Goal: Task Accomplishment & Management: Complete application form

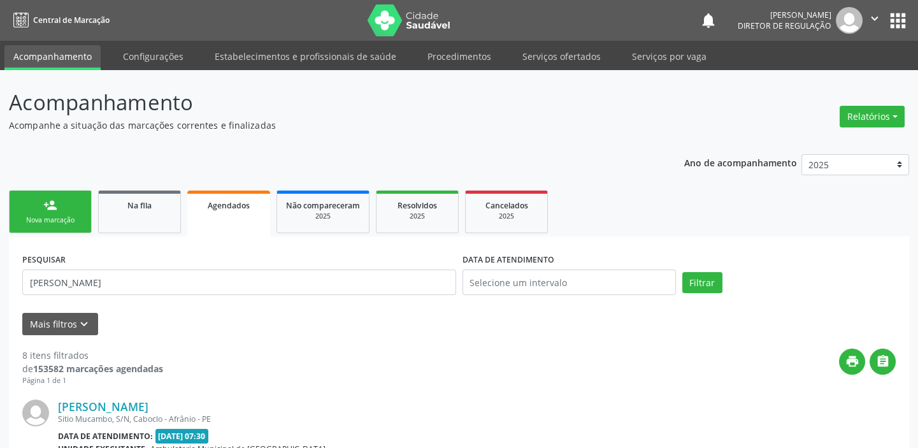
click at [75, 216] on div "Nova marcação" at bounding box center [50, 220] width 64 height 10
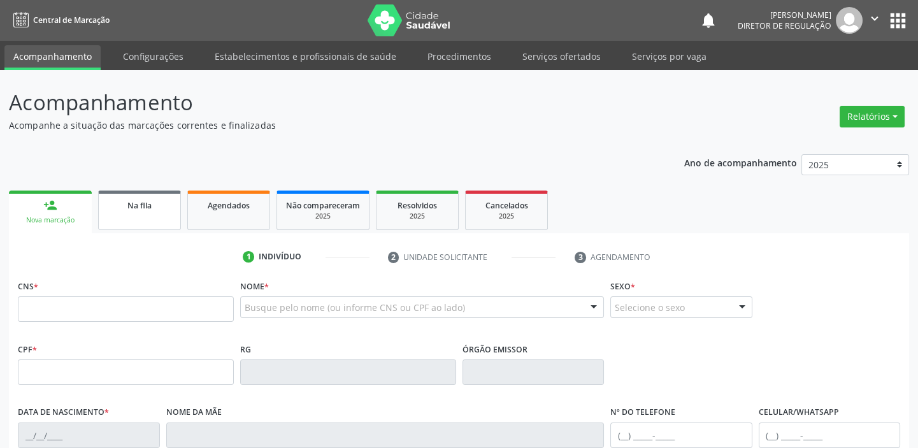
click at [141, 212] on link "Na fila" at bounding box center [139, 210] width 83 height 40
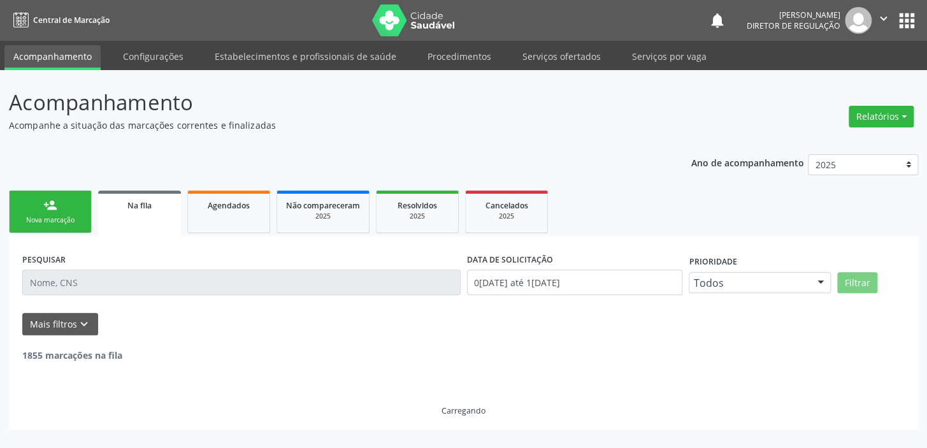
click at [127, 278] on input "text" at bounding box center [241, 281] width 438 height 25
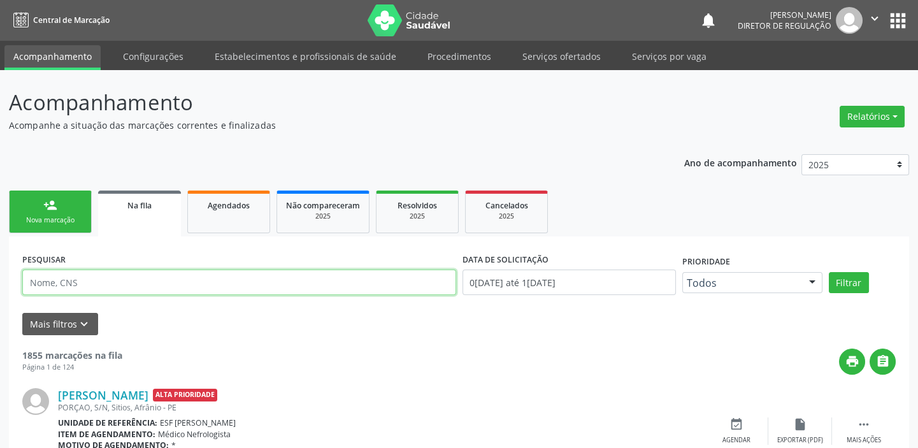
click at [95, 277] on input "text" at bounding box center [239, 281] width 434 height 25
type input "[PERSON_NAME]"
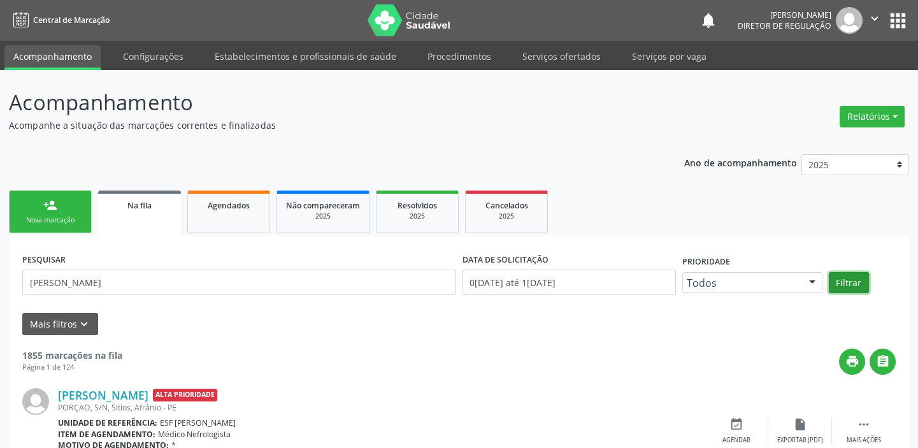
click at [840, 277] on button "Filtrar" at bounding box center [849, 283] width 40 height 22
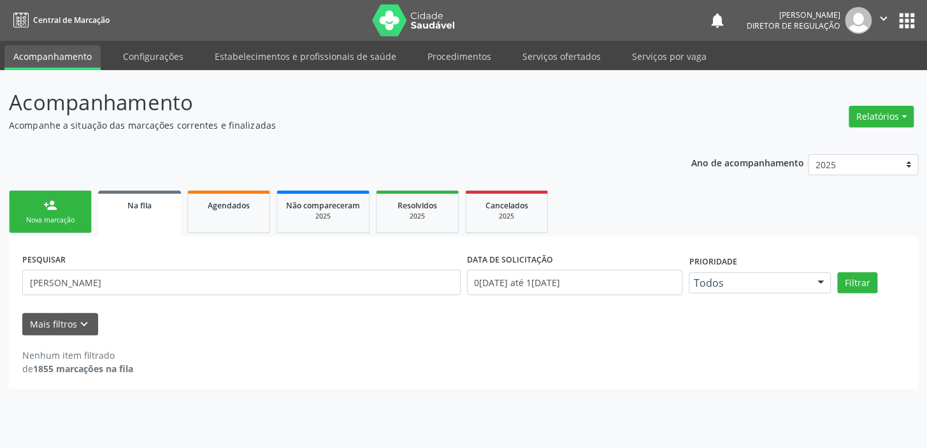
click at [76, 206] on link "person_add Nova marcação" at bounding box center [50, 211] width 83 height 43
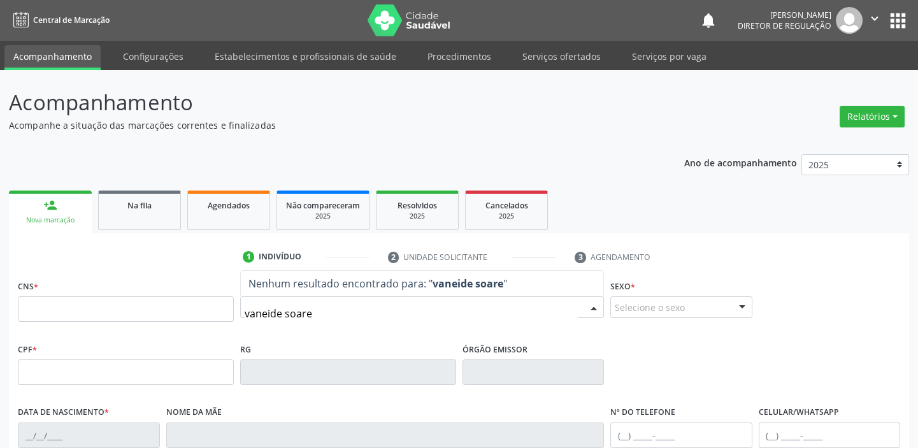
type input "[PERSON_NAME]"
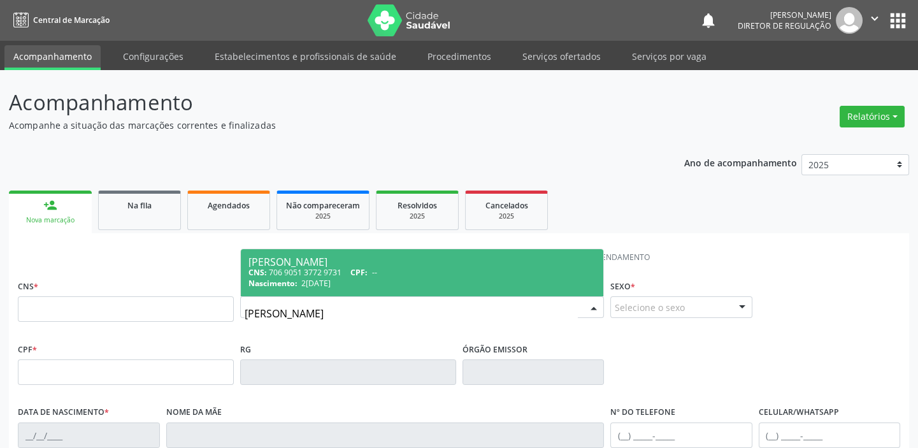
click at [359, 271] on span "CPF:" at bounding box center [358, 272] width 17 height 11
type input "706 9051 3772 9731"
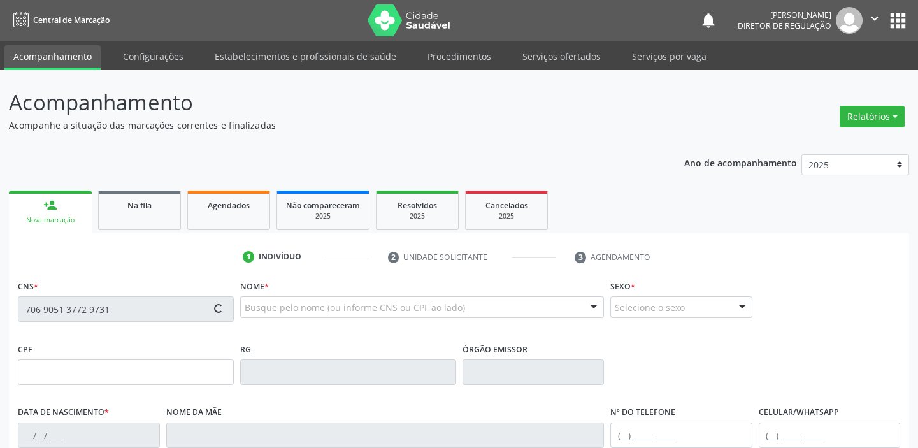
type input "2[DATE]"
type input "S/N"
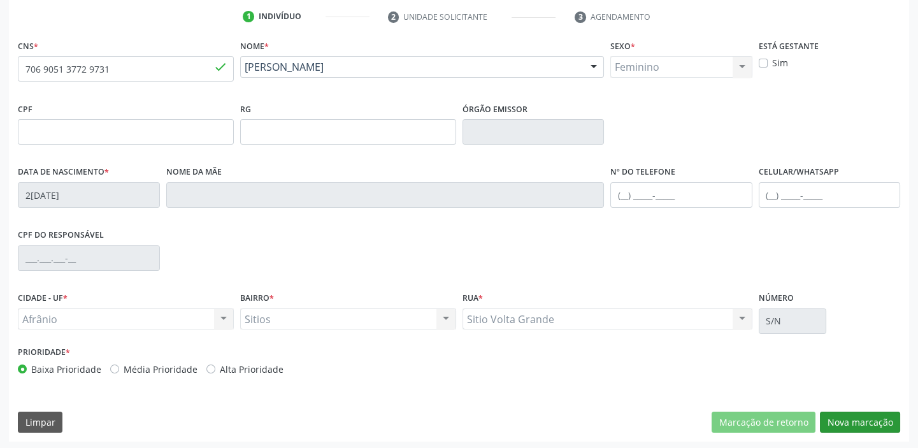
scroll to position [242, 0]
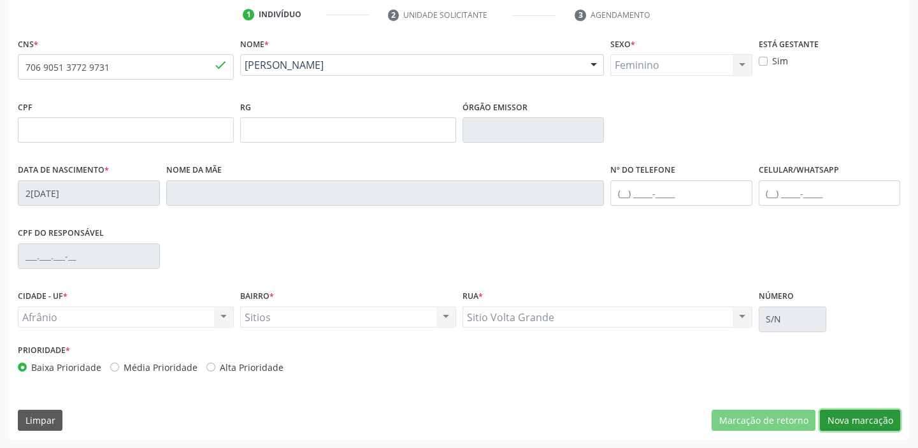
click at [849, 417] on button "Nova marcação" at bounding box center [860, 421] width 80 height 22
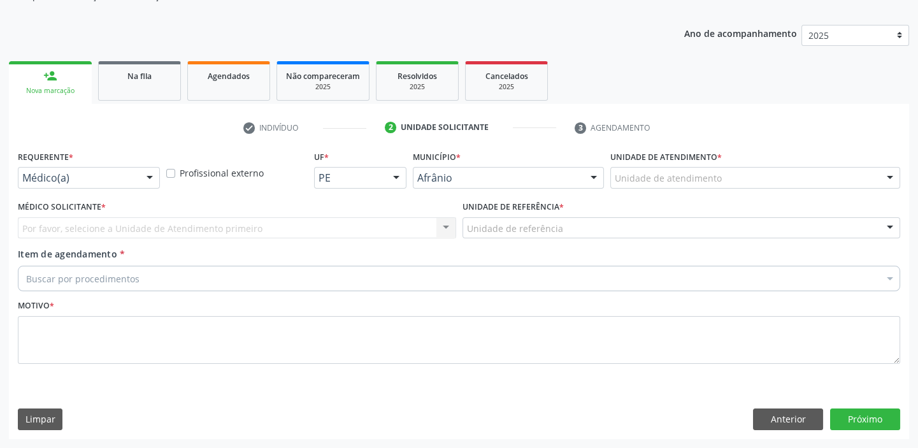
scroll to position [128, 0]
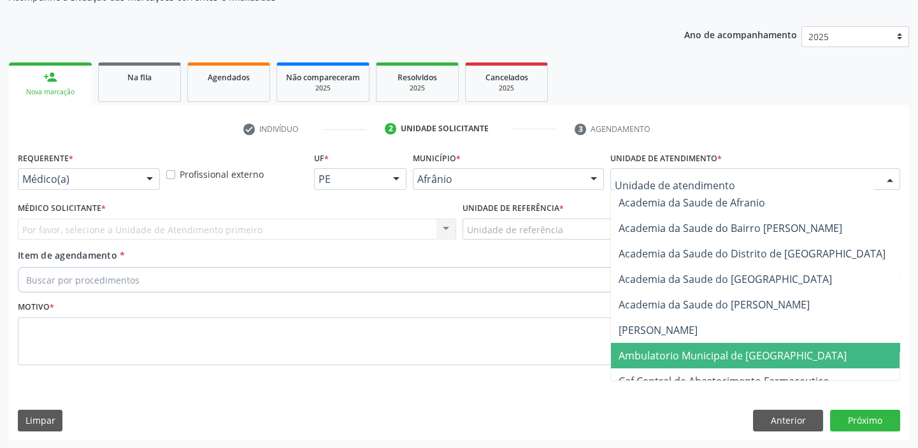
click at [678, 353] on span "Ambulatorio Municipal de [GEOGRAPHIC_DATA]" at bounding box center [733, 355] width 228 height 14
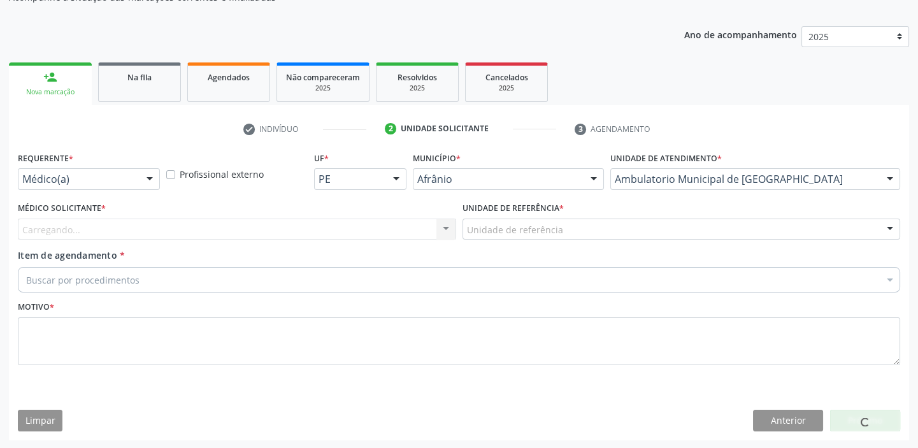
click at [584, 224] on div "Unidade de referência" at bounding box center [682, 230] width 438 height 22
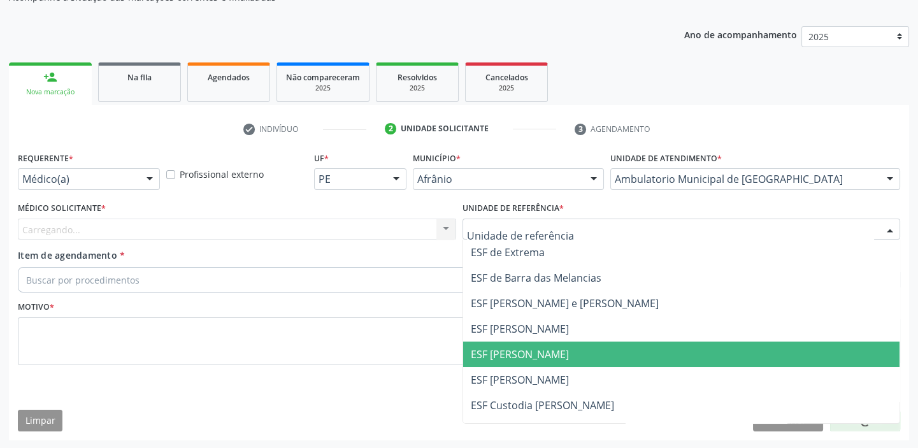
drag, startPoint x: 583, startPoint y: 350, endPoint x: 470, endPoint y: 299, distance: 124.6
click at [583, 349] on span "ESF [PERSON_NAME]" at bounding box center [681, 353] width 437 height 25
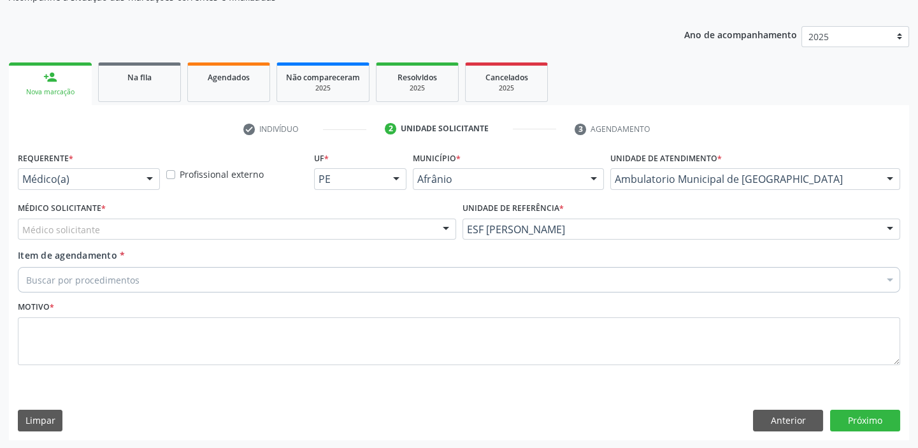
click at [285, 221] on div "Médico solicitante" at bounding box center [237, 230] width 438 height 22
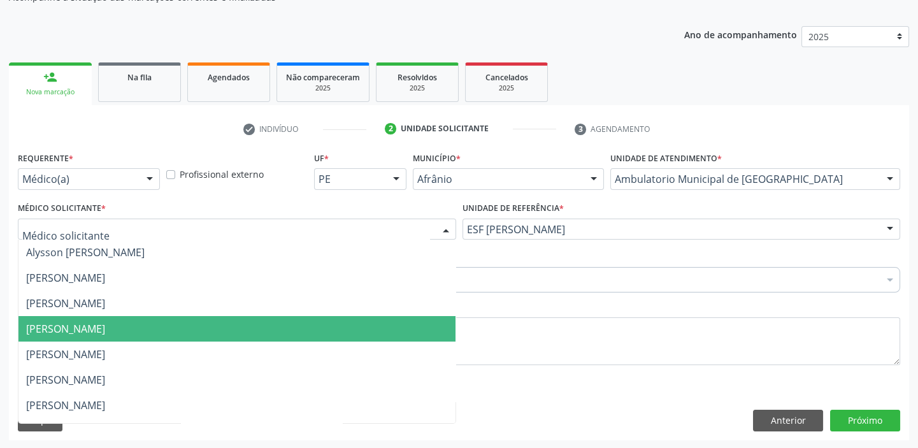
click at [295, 326] on span "[PERSON_NAME]" at bounding box center [236, 328] width 437 height 25
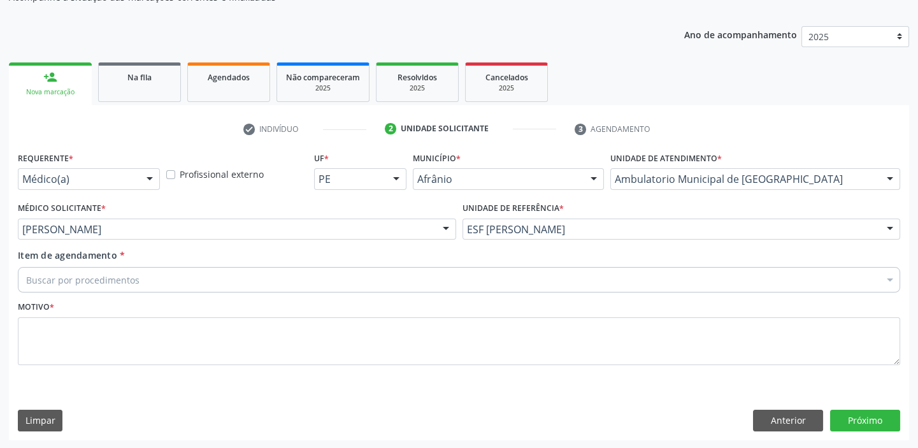
click at [252, 275] on div "Buscar por procedimentos" at bounding box center [459, 279] width 882 height 25
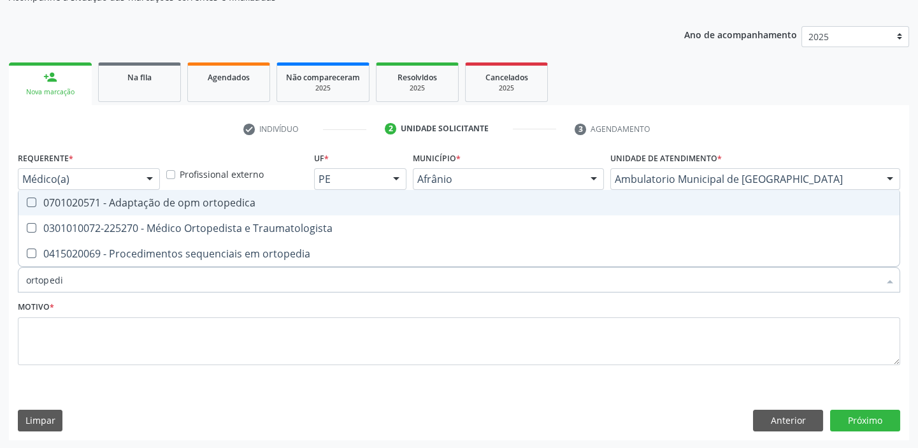
type input "ortopedis"
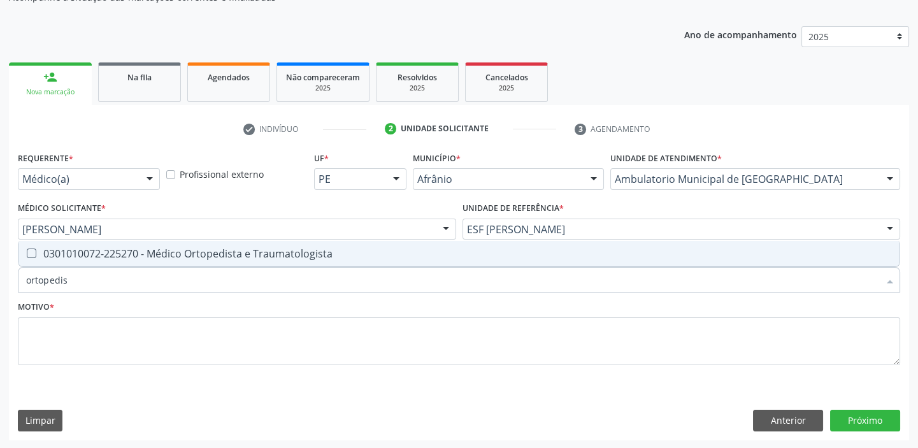
click at [252, 249] on div "0301010072-225270 - Médico Ortopedista e Traumatologista" at bounding box center [459, 253] width 866 height 10
checkbox Traumatologista "true"
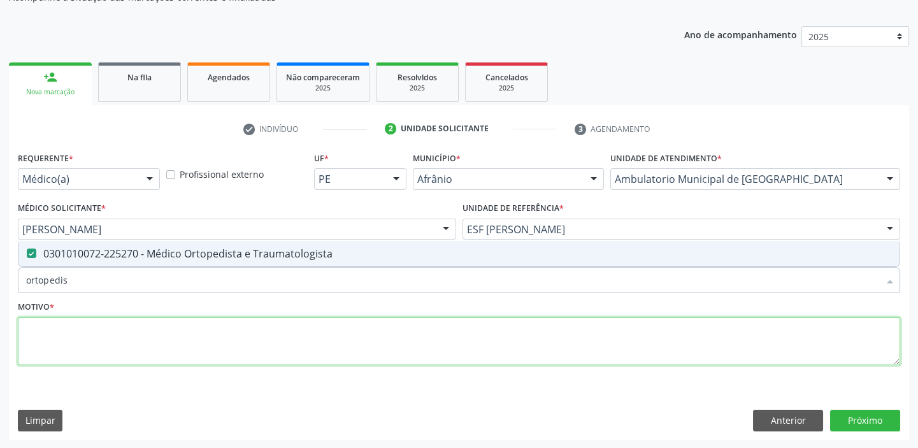
click at [250, 333] on textarea at bounding box center [459, 341] width 882 height 48
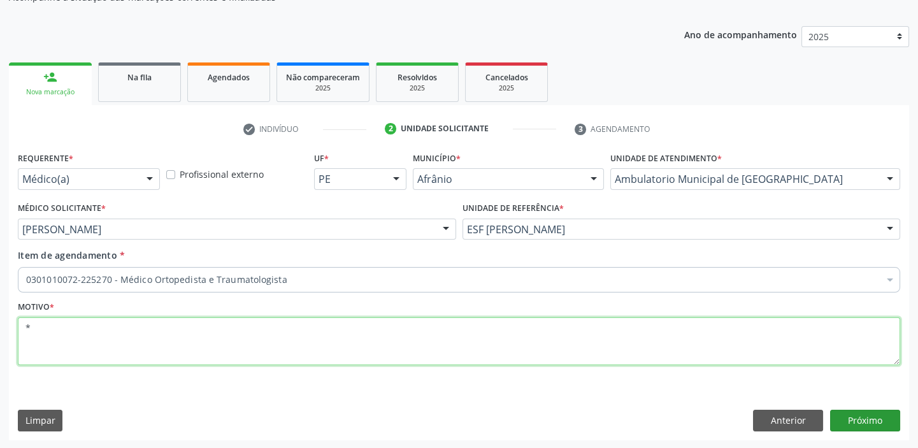
type textarea "*"
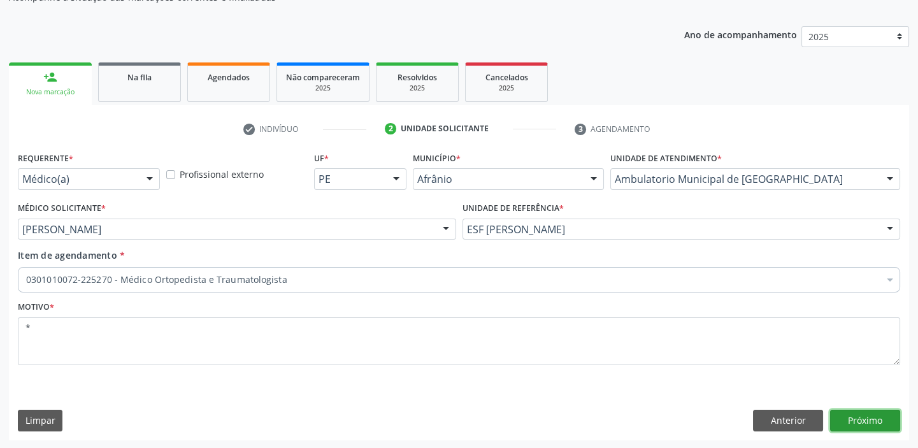
click at [865, 415] on button "Próximo" at bounding box center [865, 421] width 70 height 22
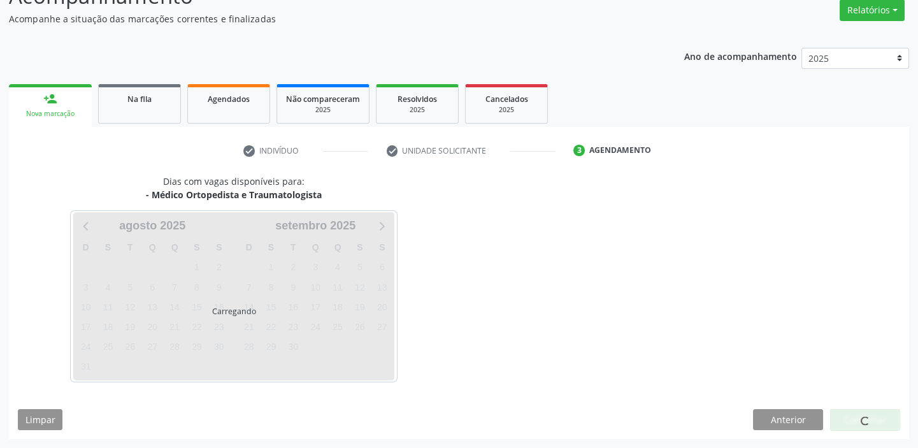
scroll to position [106, 0]
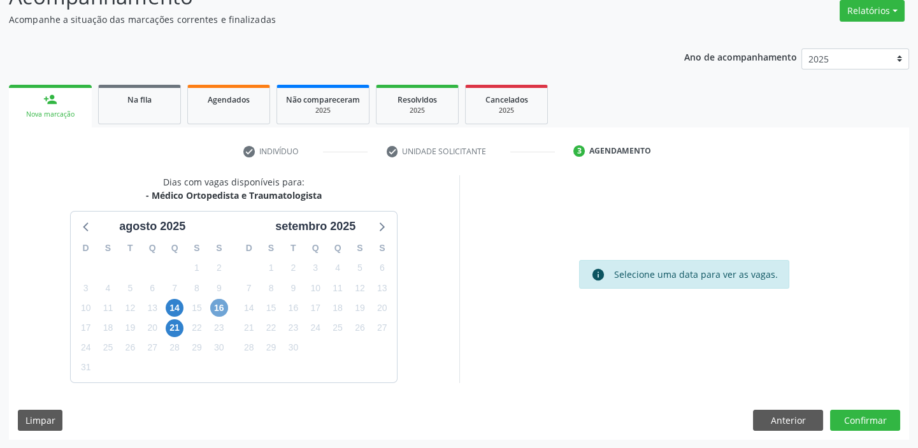
click at [219, 310] on span "16" at bounding box center [219, 308] width 18 height 18
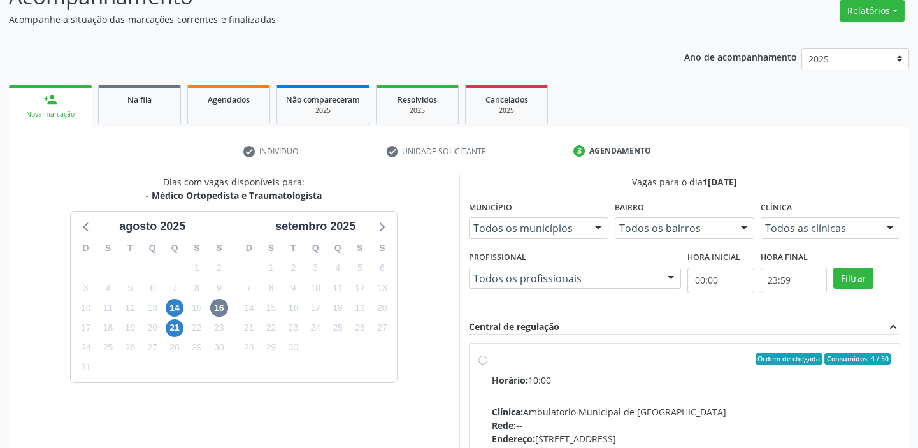
click at [515, 351] on div "Ordem de chegada Consumidos: 4 / 50 Horário: 10:00 Clínica: Ambulatorio Municip…" at bounding box center [685, 450] width 431 height 213
radio input "true"
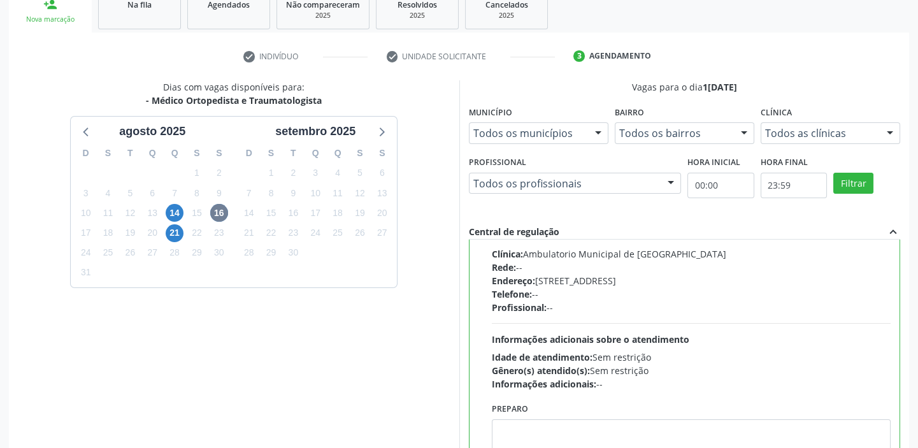
scroll to position [312, 0]
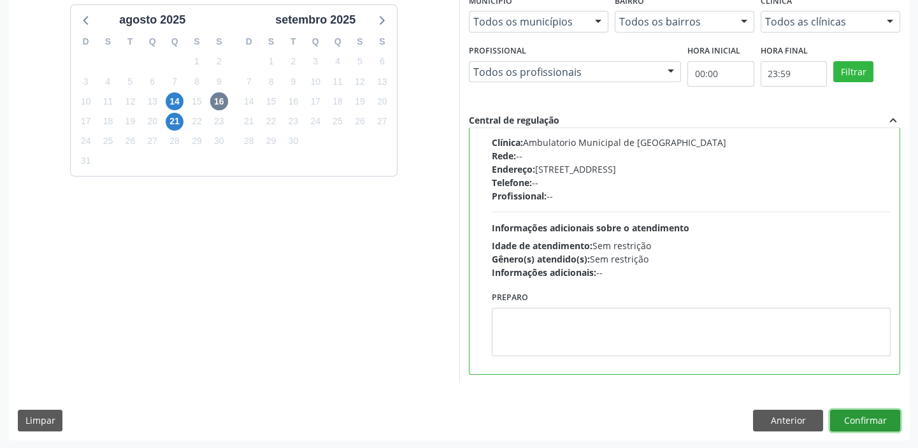
click at [872, 416] on button "Confirmar" at bounding box center [865, 421] width 70 height 22
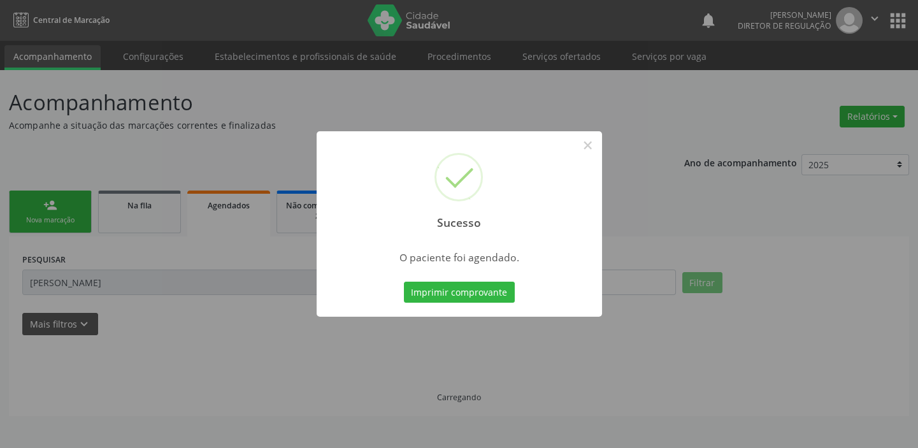
scroll to position [0, 0]
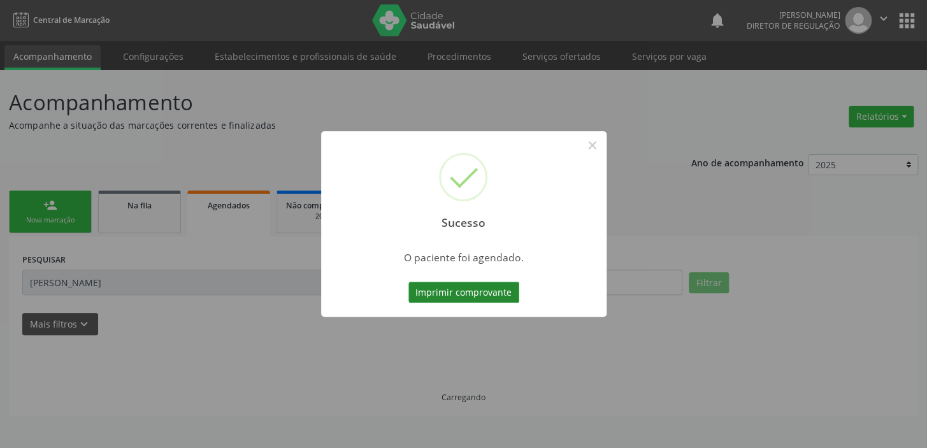
click at [457, 294] on button "Imprimir comprovante" at bounding box center [463, 293] width 111 height 22
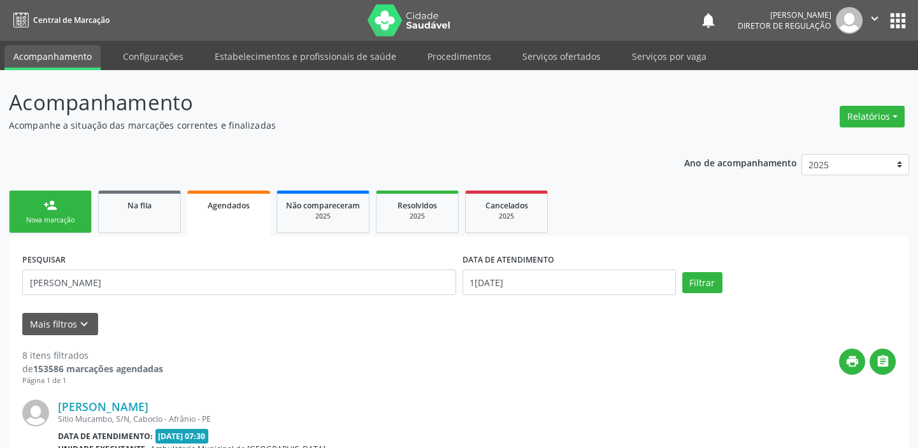
click at [51, 219] on div "Nova marcação" at bounding box center [50, 220] width 64 height 10
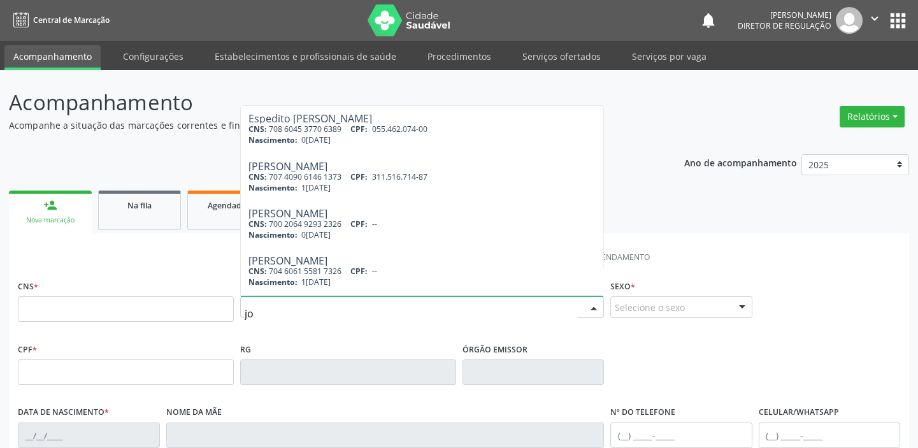
type input "j"
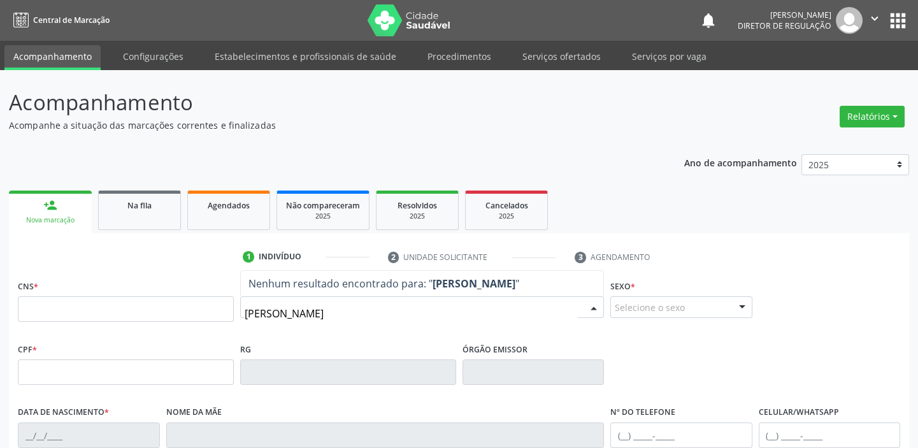
type input "[PERSON_NAME]"
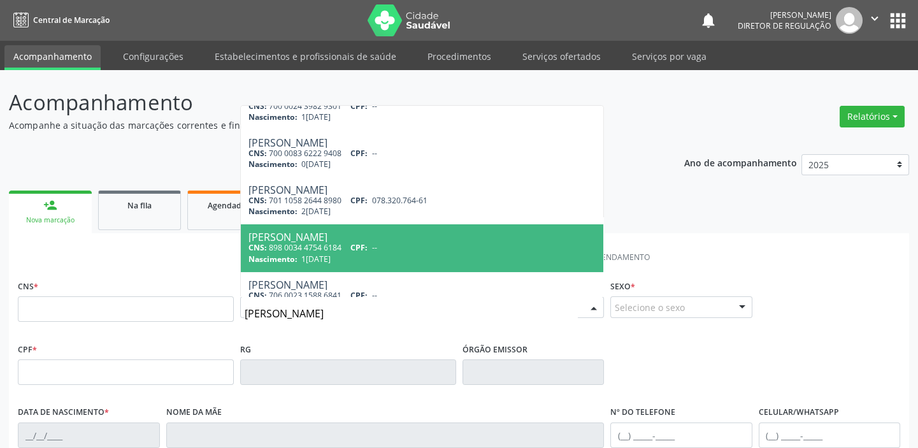
scroll to position [231, 0]
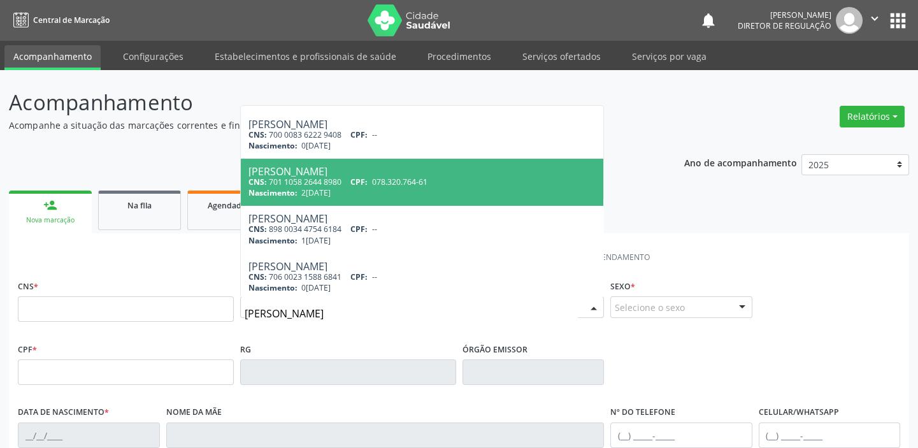
drag, startPoint x: 341, startPoint y: 183, endPoint x: 352, endPoint y: 185, distance: 11.0
click at [341, 183] on div "CNS: 701 1058 2644 8980 CPF: 078.320.764-61" at bounding box center [421, 181] width 347 height 11
type input "701 1058 2644 8980"
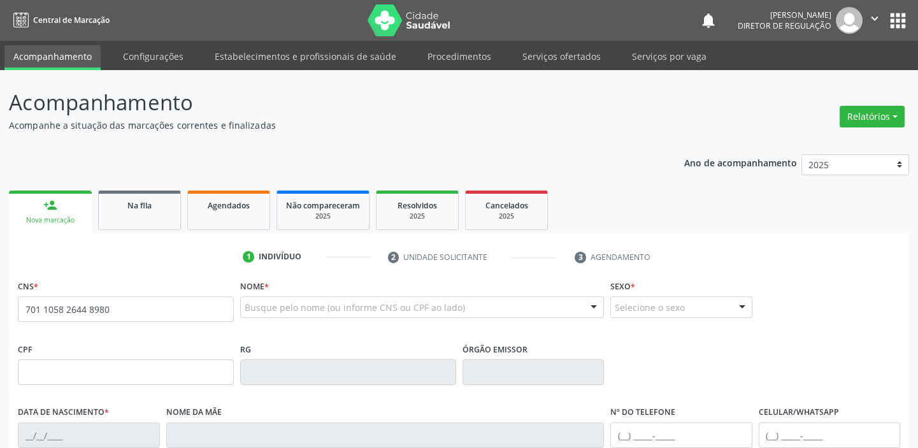
scroll to position [0, 0]
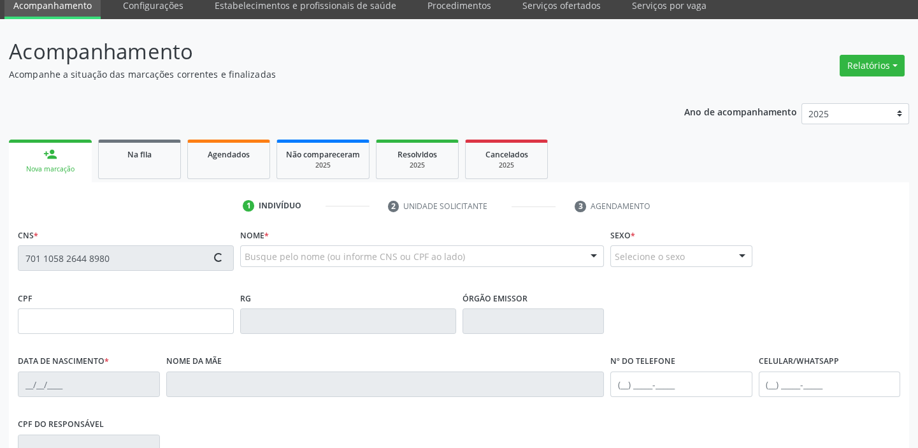
type input "078.320.764-61"
type input "2[DATE]"
type input "[PERSON_NAME]"
type input "[PHONE_NUMBER]"
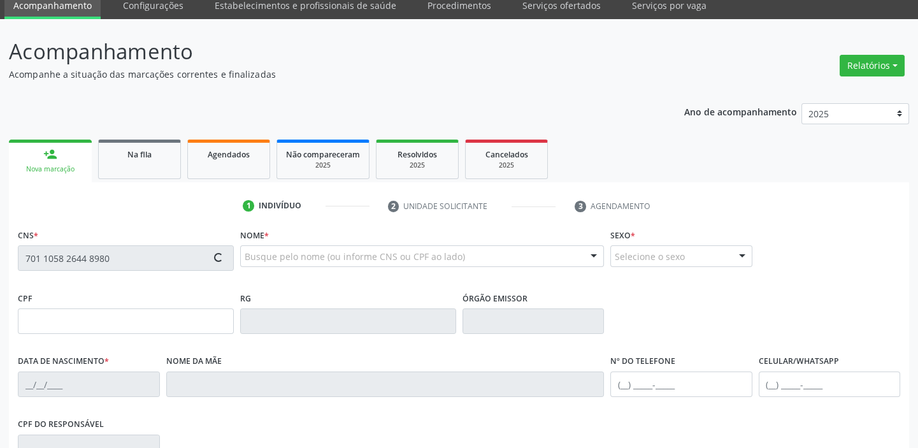
type input "S/N"
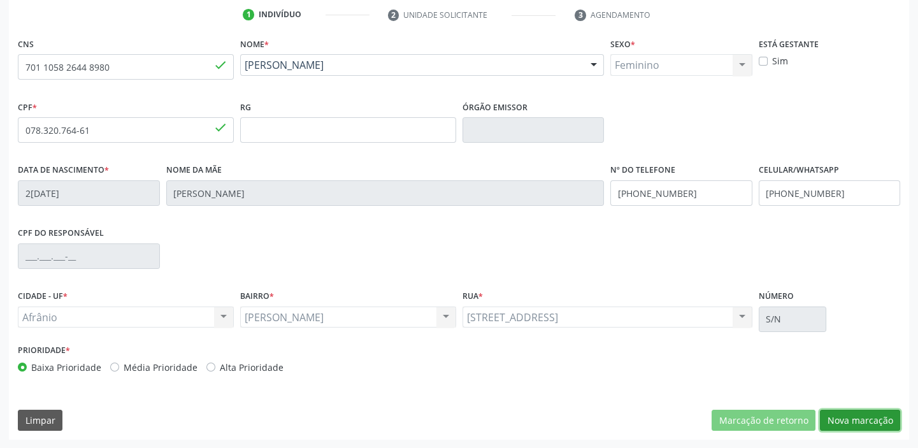
click at [856, 419] on button "Nova marcação" at bounding box center [860, 421] width 80 height 22
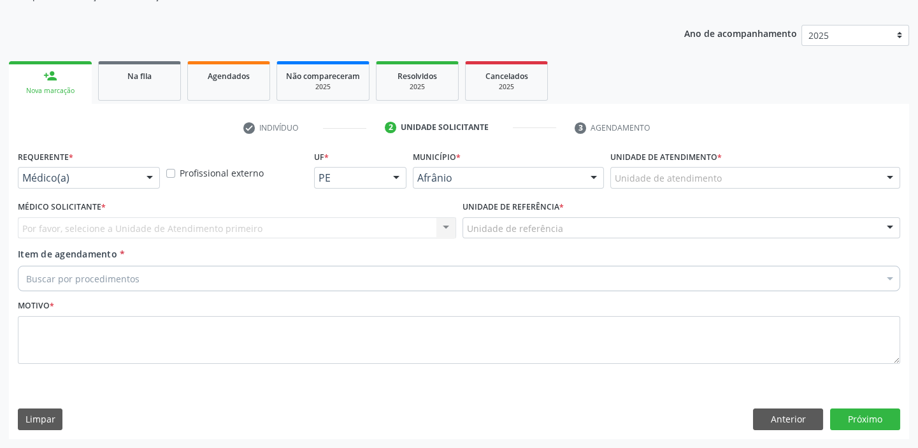
scroll to position [128, 0]
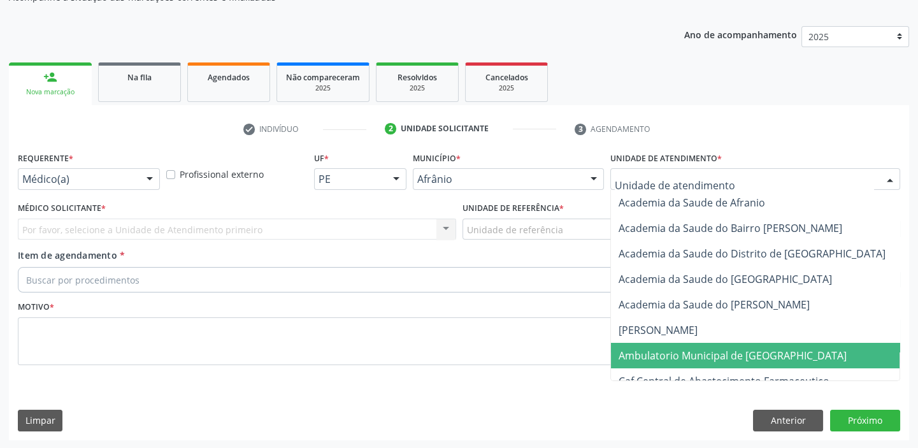
click at [635, 350] on span "Ambulatorio Municipal de [GEOGRAPHIC_DATA]" at bounding box center [733, 355] width 228 height 14
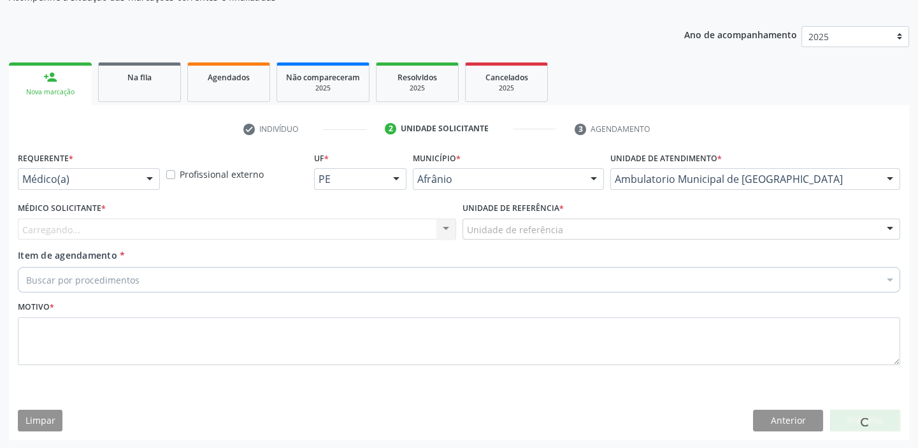
drag, startPoint x: 496, startPoint y: 222, endPoint x: 496, endPoint y: 277, distance: 54.2
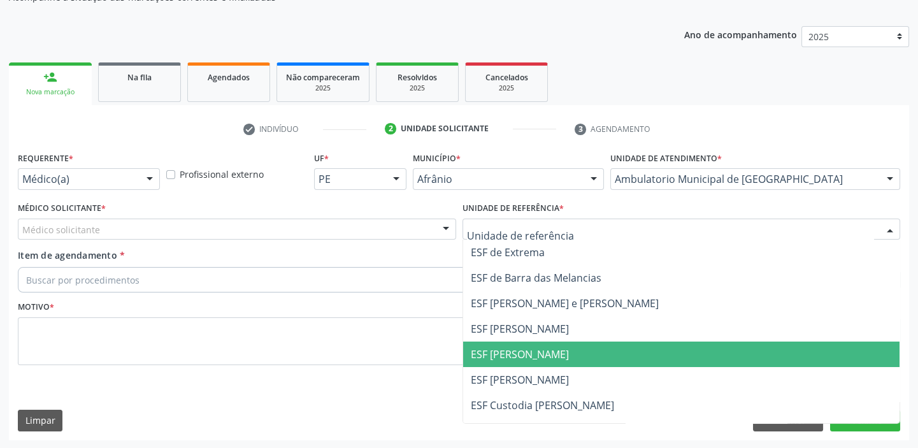
click at [500, 352] on span "ESF [PERSON_NAME]" at bounding box center [520, 354] width 98 height 14
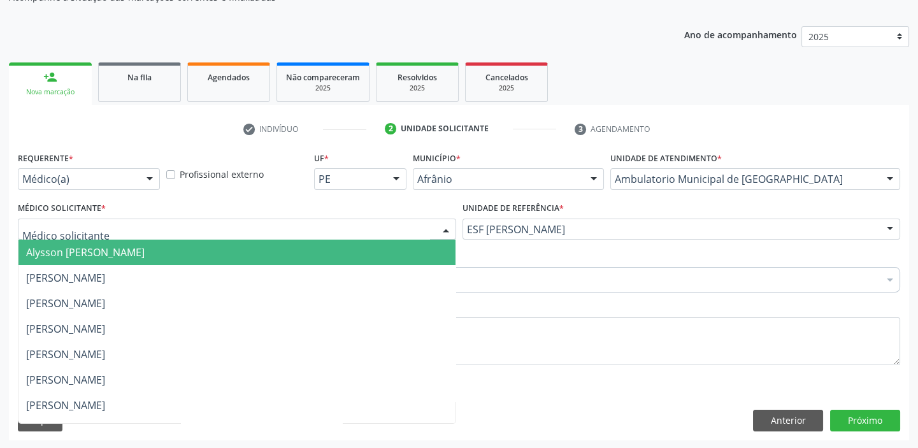
click at [99, 229] on div at bounding box center [237, 230] width 438 height 22
click at [96, 255] on span "Alysson [PERSON_NAME]" at bounding box center [85, 252] width 119 height 14
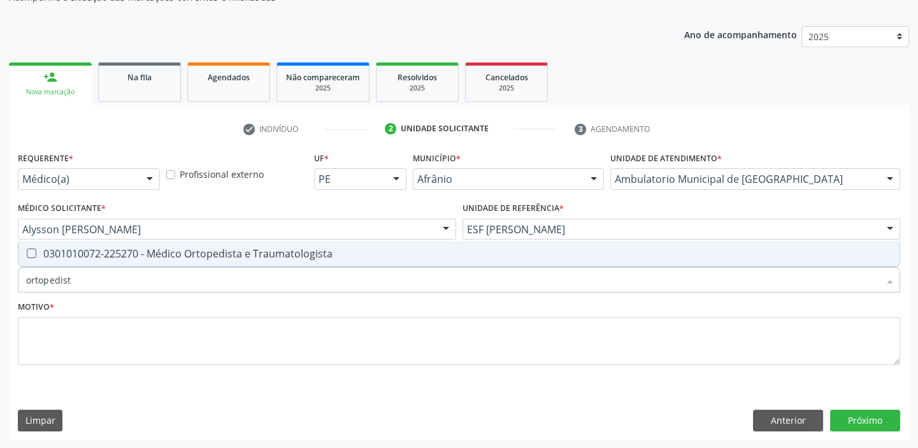
type input "ortopedista"
click at [100, 255] on div "0301010072-225270 - Médico Ortopedista e Traumatologista" at bounding box center [459, 253] width 866 height 10
checkbox Traumatologista "true"
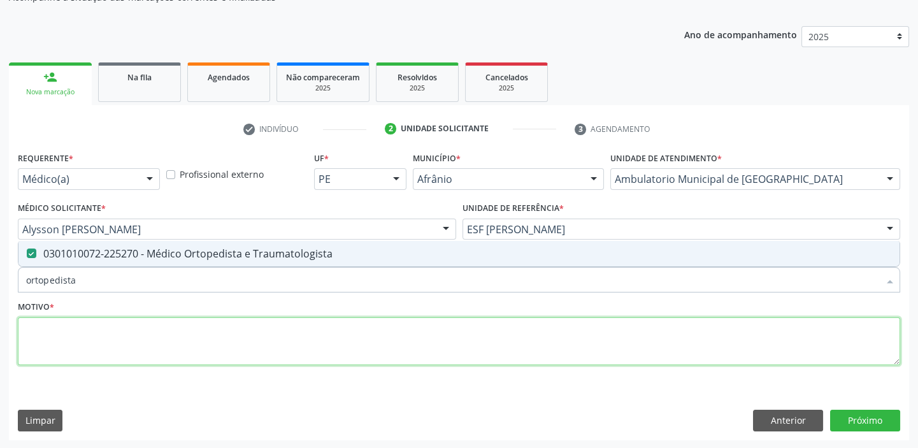
click at [38, 324] on textarea at bounding box center [459, 341] width 882 height 48
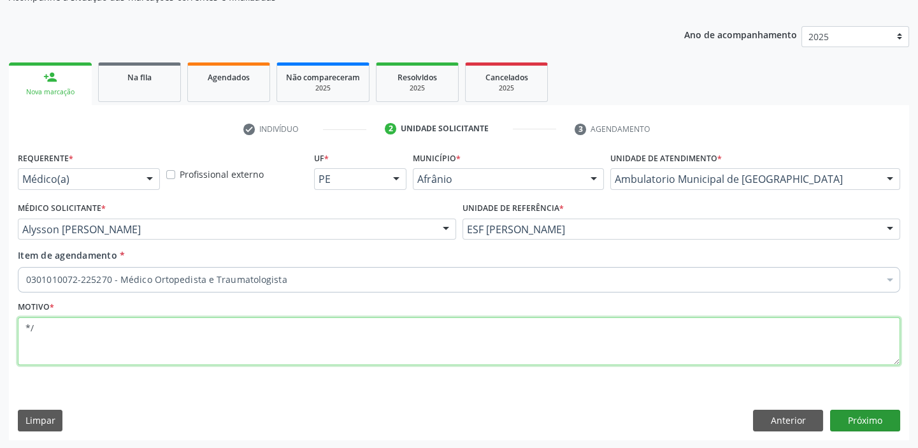
type textarea "*/"
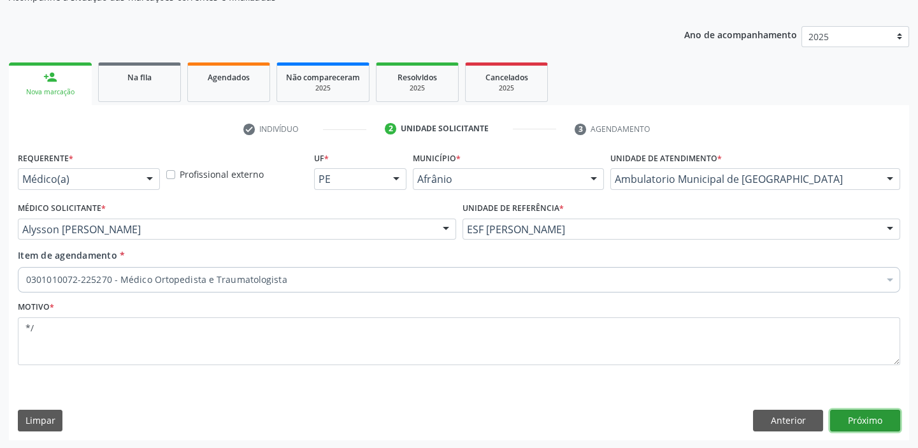
click at [873, 422] on button "Próximo" at bounding box center [865, 421] width 70 height 22
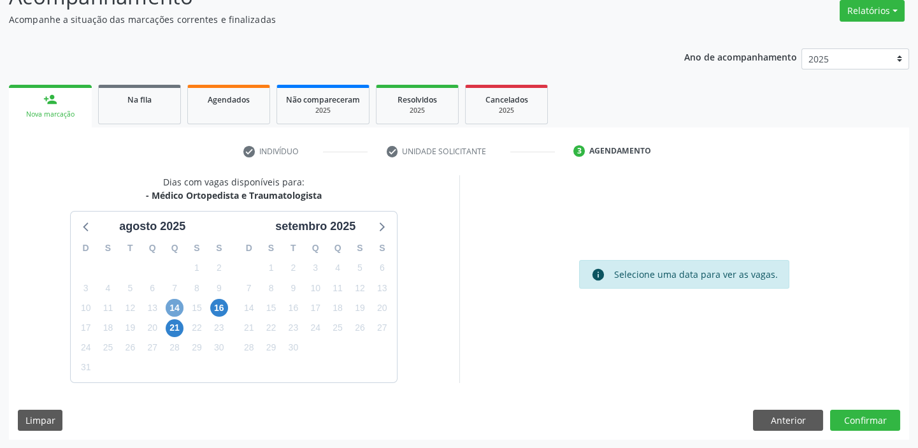
click at [171, 305] on span "14" at bounding box center [175, 308] width 18 height 18
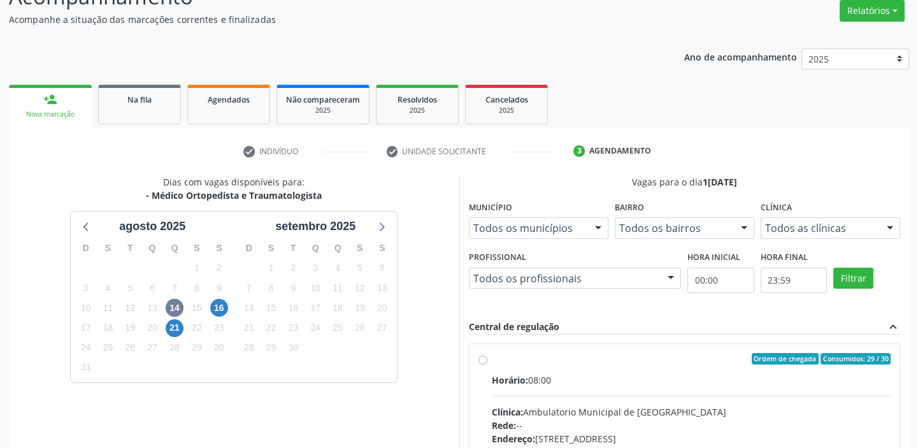
click at [487, 364] on input "Ordem de chegada Consumidos: 29 / 30 Horário: 08:00 Clínica: Ambulatorio Munici…" at bounding box center [482, 358] width 9 height 11
radio input "true"
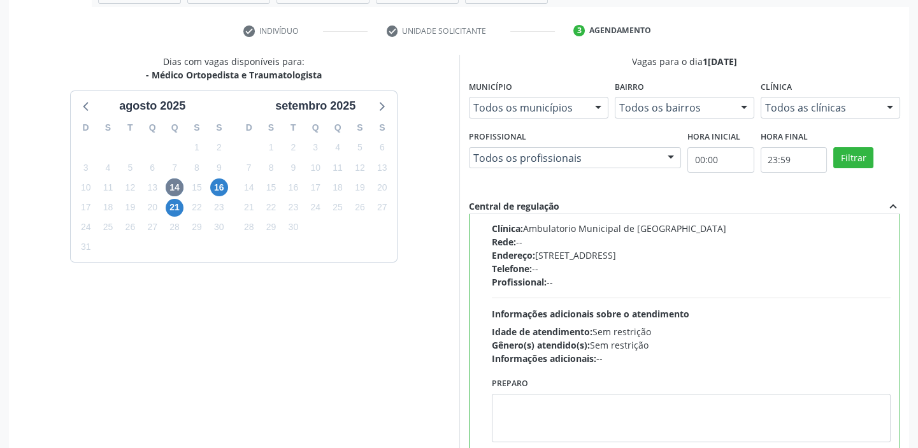
scroll to position [312, 0]
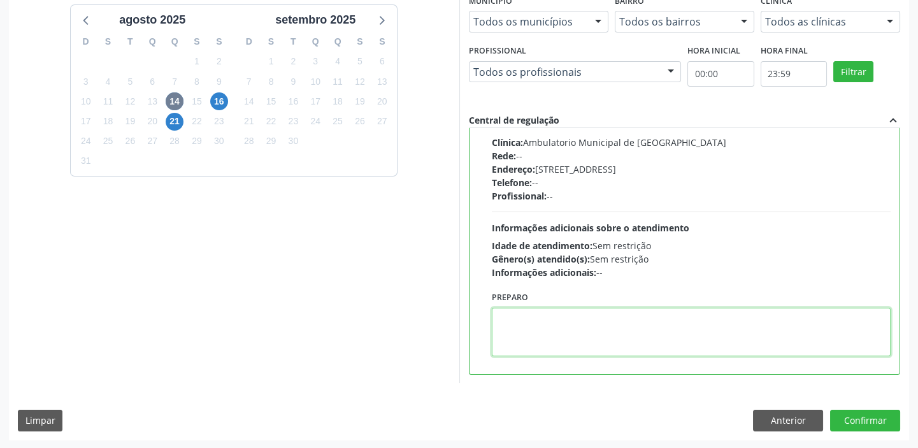
click at [530, 334] on textarea at bounding box center [691, 332] width 399 height 48
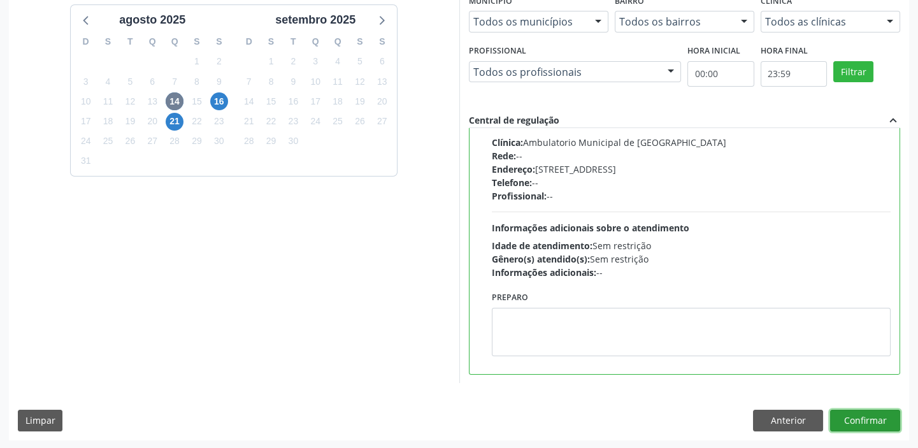
click at [852, 420] on button "Confirmar" at bounding box center [865, 421] width 70 height 22
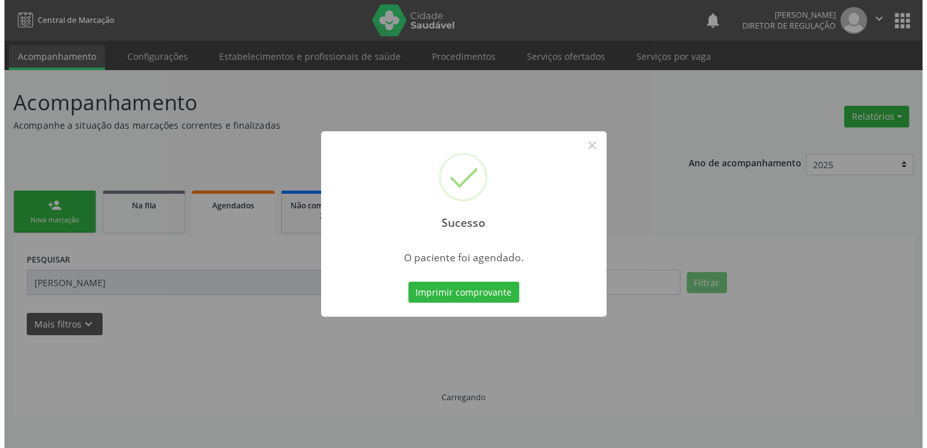
scroll to position [0, 0]
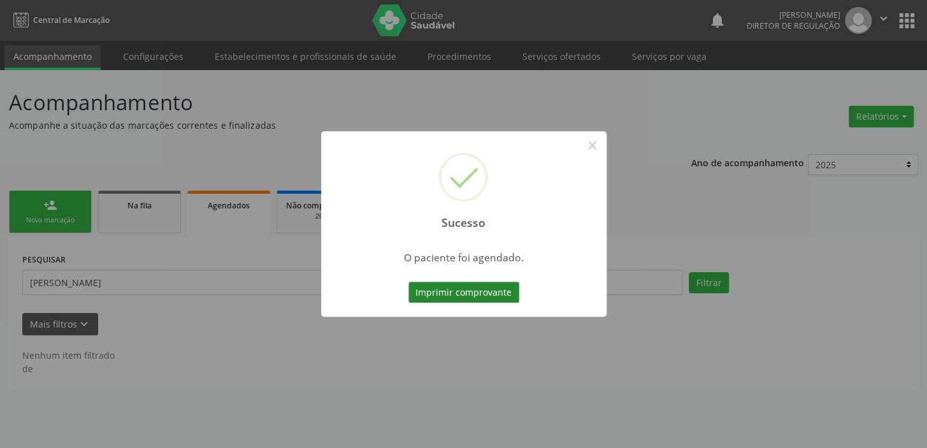
click at [447, 288] on button "Imprimir comprovante" at bounding box center [463, 293] width 111 height 22
